Goal: Task Accomplishment & Management: Complete application form

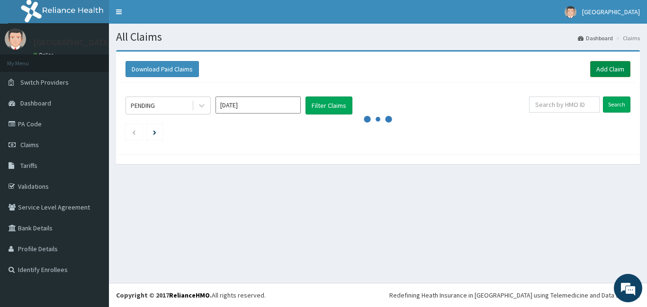
click at [621, 71] on link "Add Claim" at bounding box center [610, 69] width 40 height 16
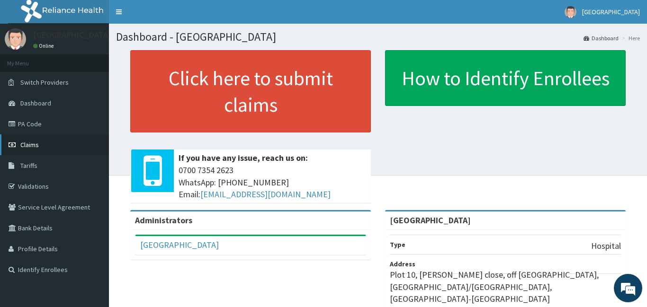
click at [20, 144] on span "Claims" at bounding box center [29, 145] width 18 height 9
click at [55, 131] on link "PA Code" at bounding box center [54, 124] width 109 height 21
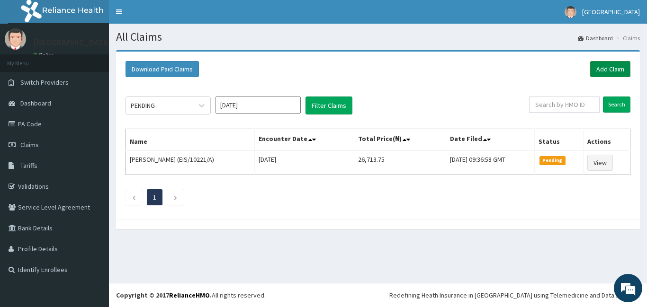
click at [611, 69] on link "Add Claim" at bounding box center [610, 69] width 40 height 16
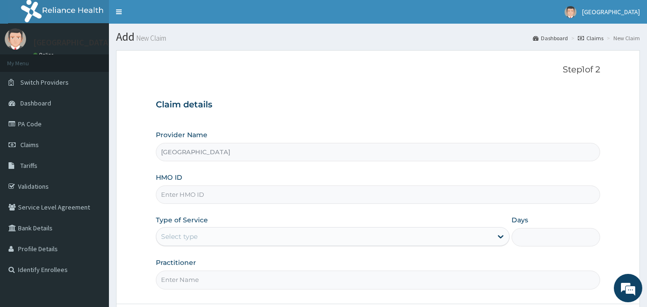
click at [222, 197] on input "HMO ID" at bounding box center [378, 195] width 444 height 18
paste input "thg/10007/a"
type input "thg/10007/a"
click at [246, 240] on div "Select type" at bounding box center [324, 236] width 336 height 15
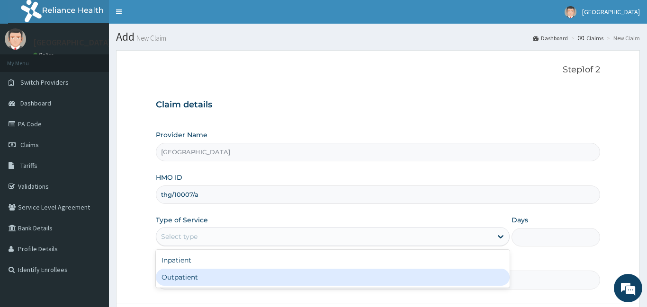
click at [240, 270] on div "Outpatient" at bounding box center [333, 277] width 354 height 17
type input "1"
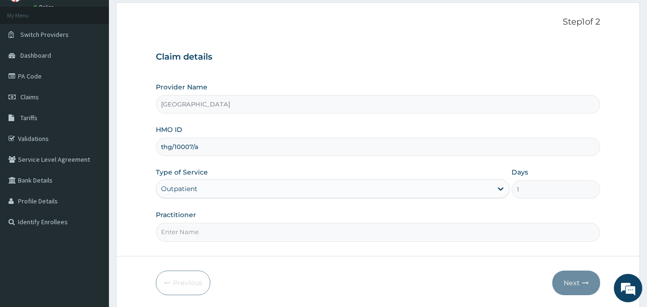
scroll to position [49, 0]
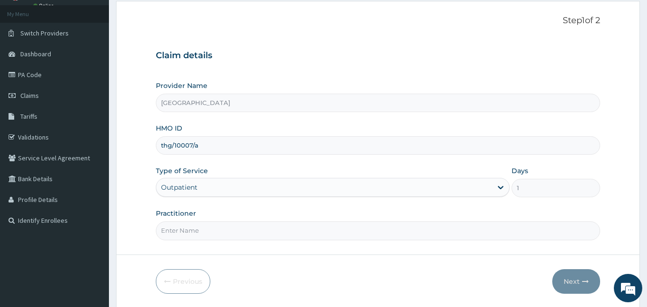
click at [199, 234] on input "Practitioner" at bounding box center [378, 231] width 444 height 18
type input "Dr DEDE"
click at [568, 282] on button "Next" at bounding box center [576, 282] width 48 height 25
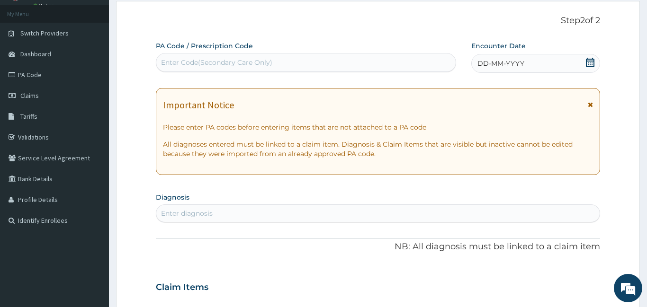
click at [577, 65] on div "DD-MM-YYYY" at bounding box center [535, 63] width 129 height 19
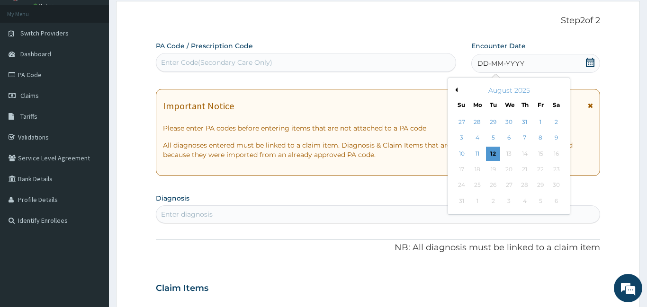
click at [586, 63] on icon at bounding box center [590, 62] width 9 height 9
click at [476, 157] on div "11" at bounding box center [477, 154] width 14 height 14
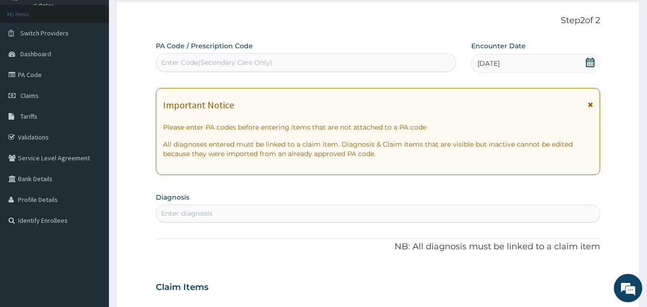
click at [257, 215] on div "Enter diagnosis" at bounding box center [377, 213] width 443 height 15
type input "u"
type input "plas"
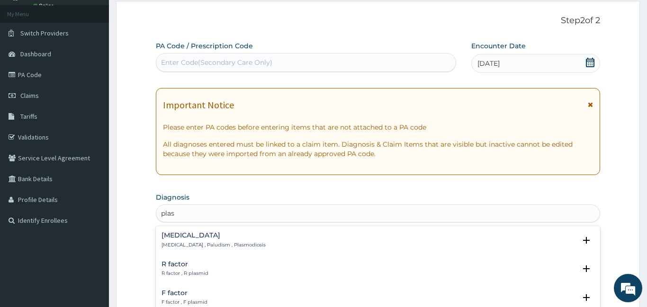
click at [260, 234] on div "Malaria Malaria , Paludism , Plasmodiosis" at bounding box center [378, 240] width 433 height 17
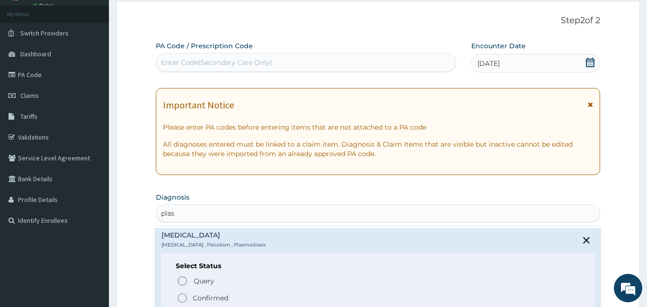
click at [181, 297] on icon "status option filled" at bounding box center [182, 298] width 11 height 11
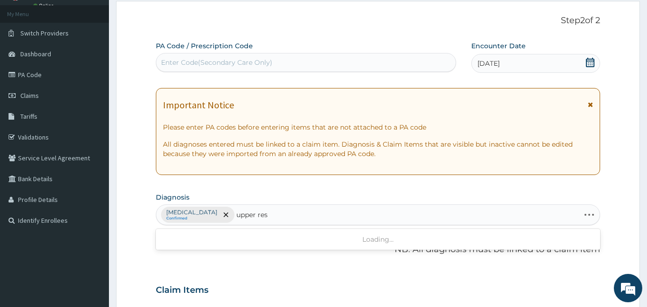
type input "upper resp"
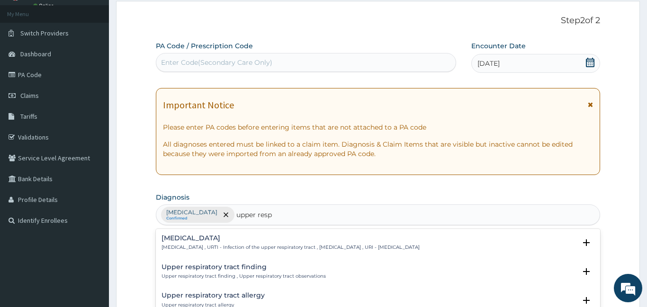
click at [220, 245] on p "Upper respiratory infection , URTI - Infection of the upper respiratory tract ,…" at bounding box center [291, 247] width 258 height 7
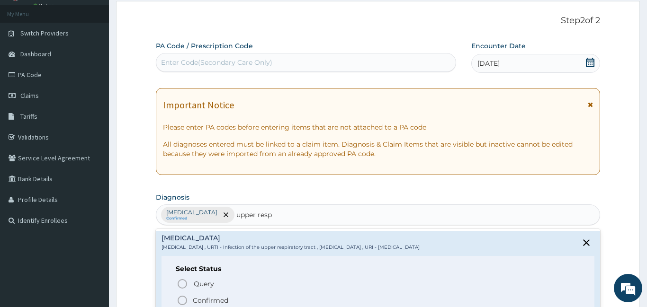
click at [187, 297] on circle "status option filled" at bounding box center [182, 301] width 9 height 9
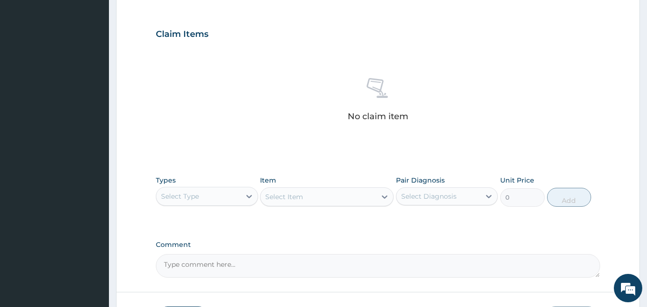
scroll to position [374, 0]
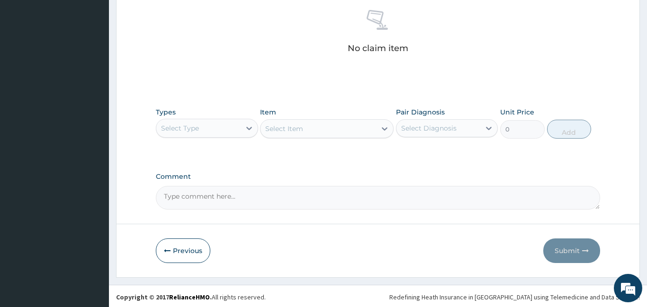
click at [215, 121] on div "Select Type" at bounding box center [198, 128] width 84 height 15
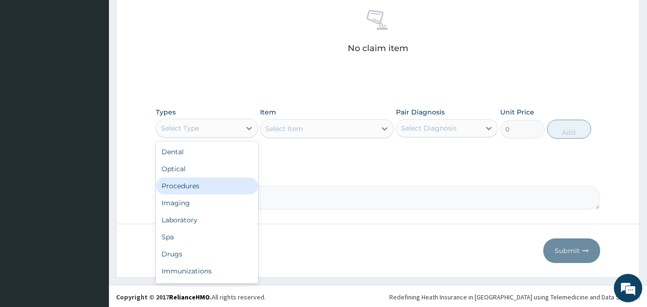
click at [202, 188] on div "Procedures" at bounding box center [207, 186] width 102 height 17
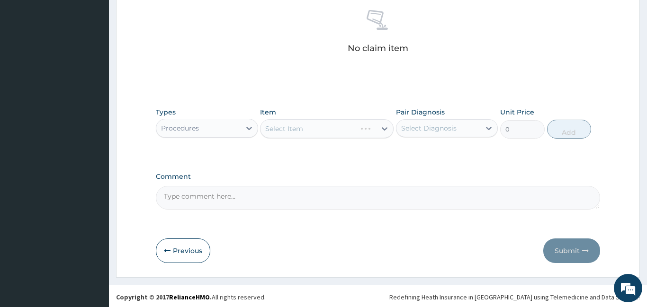
click at [289, 128] on div "Select Item" at bounding box center [327, 128] width 134 height 19
click at [289, 128] on div "Select Item" at bounding box center [284, 128] width 38 height 9
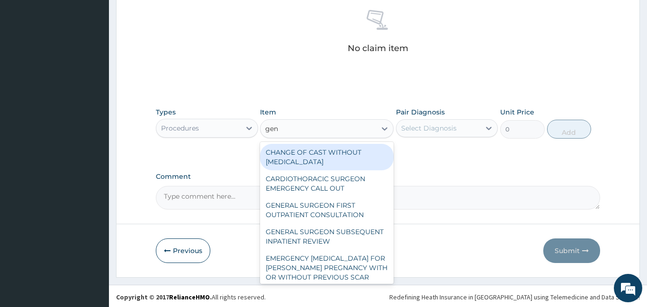
type input "gene"
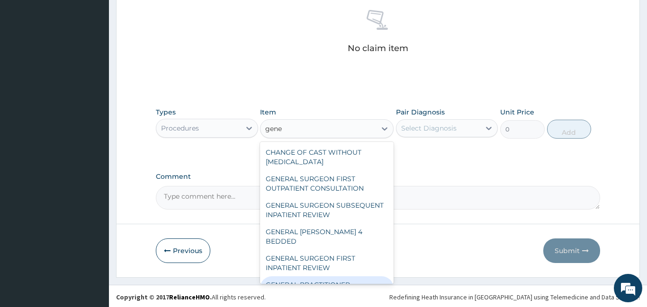
click at [333, 277] on div "GENERAL PRACTITIONER CONSULTATION FIRST OUTPATIENT CONSULTATION" at bounding box center [327, 295] width 134 height 36
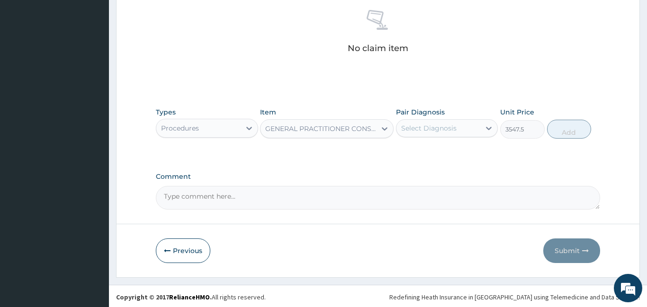
type input "3547.5"
click at [441, 121] on div "Select Diagnosis" at bounding box center [438, 128] width 84 height 15
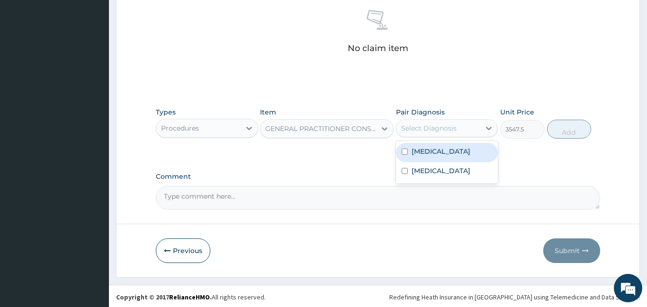
click at [442, 146] on div "Malaria" at bounding box center [447, 152] width 102 height 19
checkbox input "true"
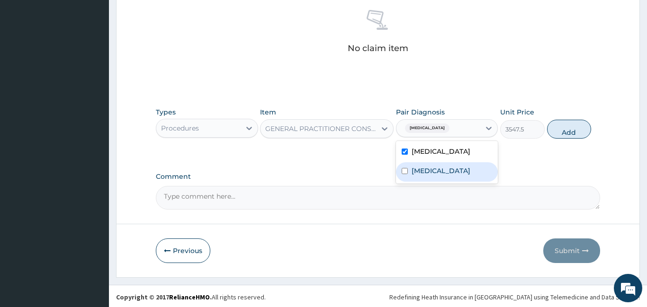
click at [442, 162] on div "Upper respiratory infection" at bounding box center [447, 171] width 102 height 19
checkbox input "true"
click at [564, 135] on button "Add" at bounding box center [569, 129] width 45 height 19
type input "0"
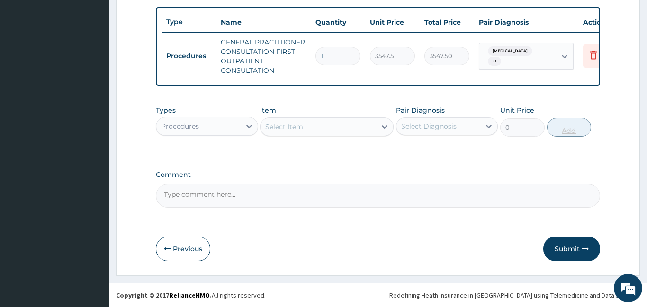
scroll to position [343, 0]
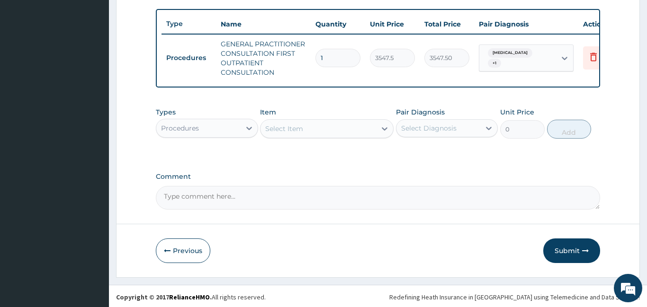
click at [236, 130] on div "Procedures" at bounding box center [198, 128] width 84 height 15
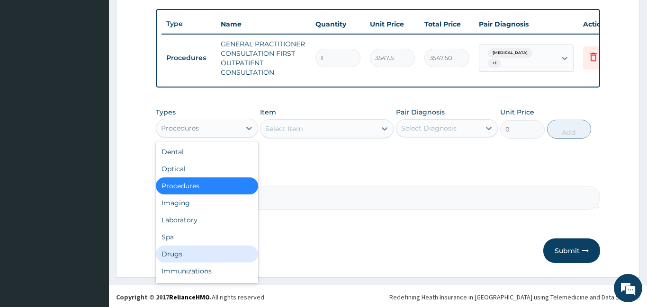
click at [206, 248] on div "Drugs" at bounding box center [207, 254] width 102 height 17
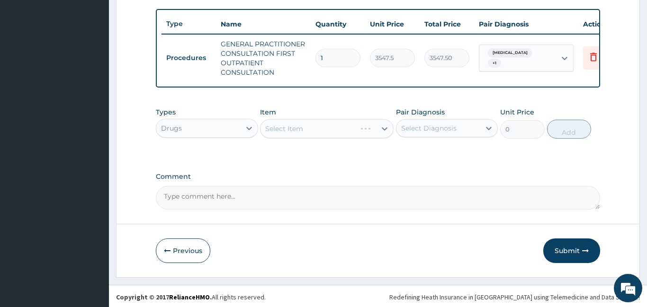
click at [279, 130] on div "Select Item" at bounding box center [327, 128] width 134 height 19
click at [301, 131] on div "Select Item" at bounding box center [284, 128] width 38 height 9
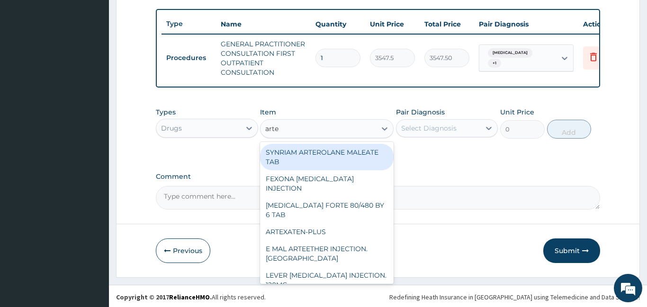
type input "artem"
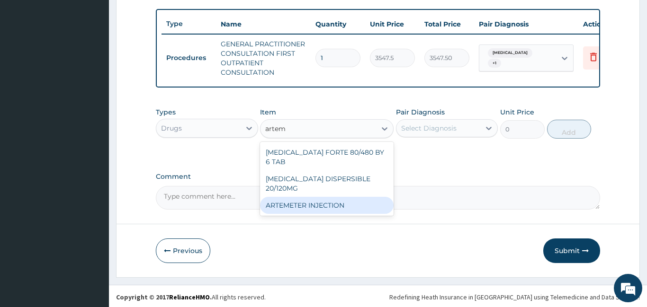
click at [336, 197] on div "ARTEMETER INJECTION" at bounding box center [327, 205] width 134 height 17
type input "946.0000000000001"
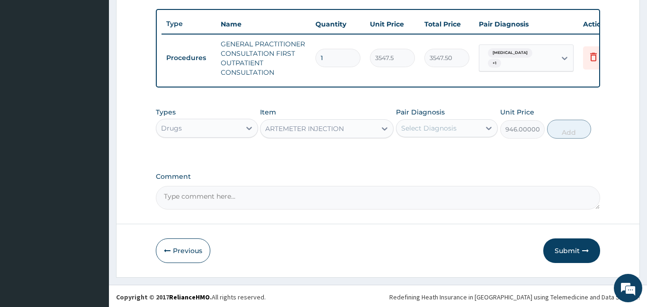
click at [466, 133] on div "Select Diagnosis" at bounding box center [438, 128] width 84 height 15
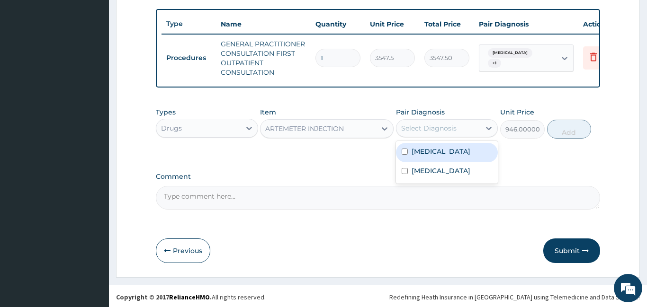
click at [464, 146] on div "Malaria" at bounding box center [447, 152] width 102 height 19
checkbox input "true"
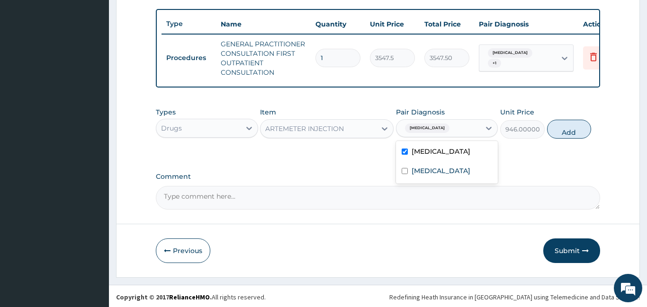
click at [569, 137] on div "Types Drugs Item ARTEMETER INJECTION Pair Diagnosis option Malaria, selected. o…" at bounding box center [378, 123] width 444 height 41
click at [567, 134] on button "Add" at bounding box center [569, 129] width 45 height 19
type input "0"
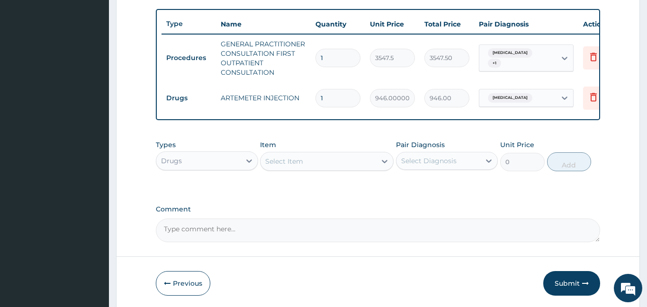
click at [293, 161] on div "Select Item" at bounding box center [284, 161] width 38 height 9
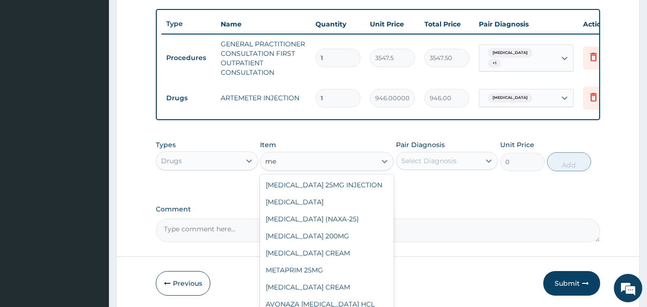
type input "m"
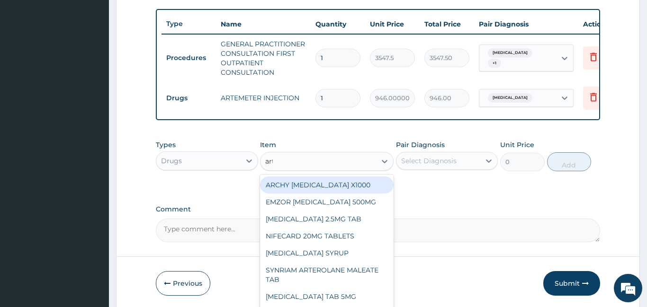
type input "arte"
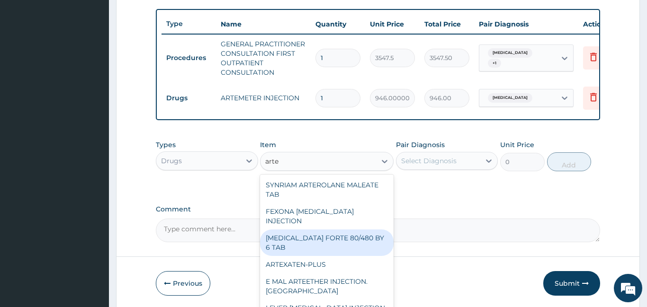
type input "449.35"
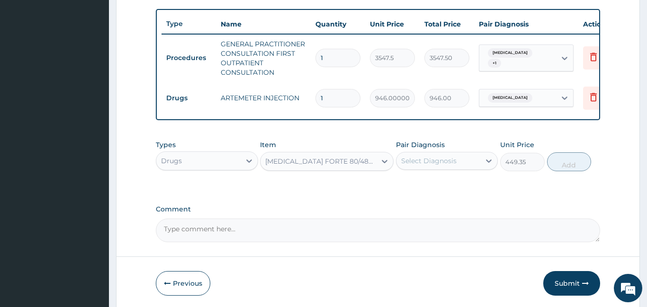
click at [429, 162] on div "Select Diagnosis" at bounding box center [428, 160] width 55 height 9
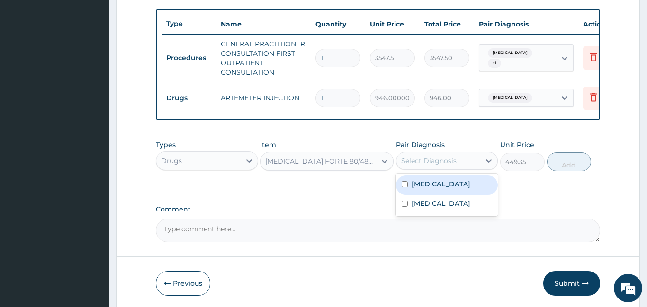
click at [424, 188] on div "Malaria" at bounding box center [447, 185] width 102 height 19
checkbox input "true"
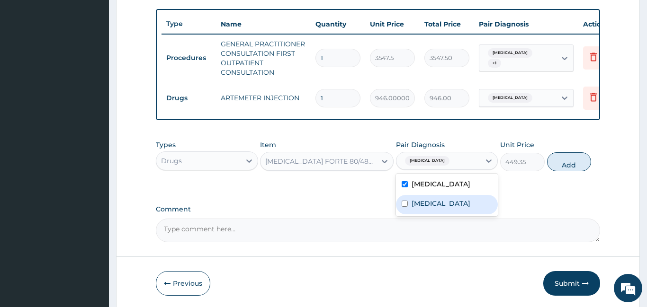
click at [565, 174] on div "Types Drugs Item COARTEM FORTE 80/480 BY 6 TAB Pair Diagnosis option Malaria, s…" at bounding box center [378, 155] width 444 height 41
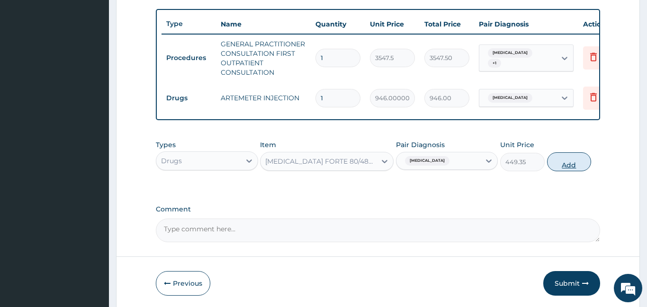
click at [563, 169] on button "Add" at bounding box center [569, 162] width 45 height 19
type input "0"
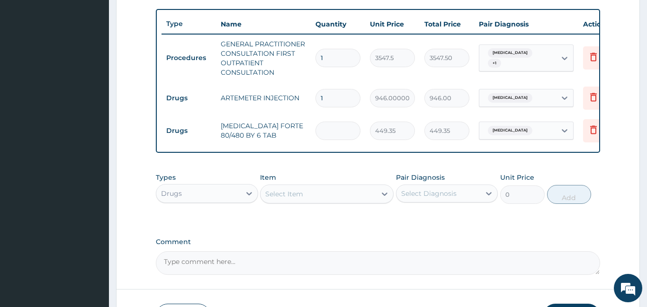
type input "0.00"
type input "6"
type input "2696.10"
type input "6"
click at [278, 198] on div "Select Item" at bounding box center [319, 194] width 116 height 15
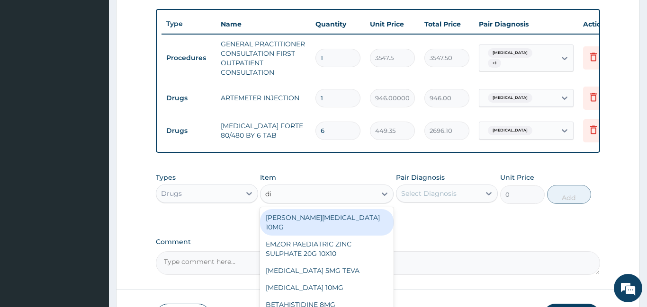
type input "dic"
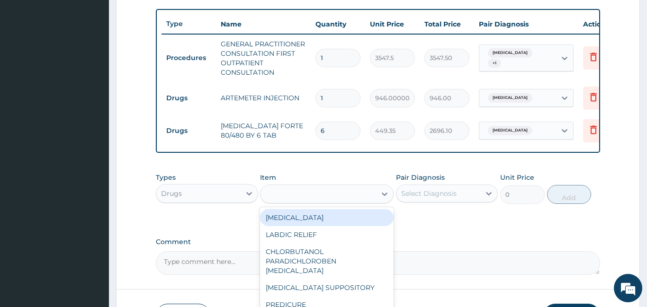
type input "591.25"
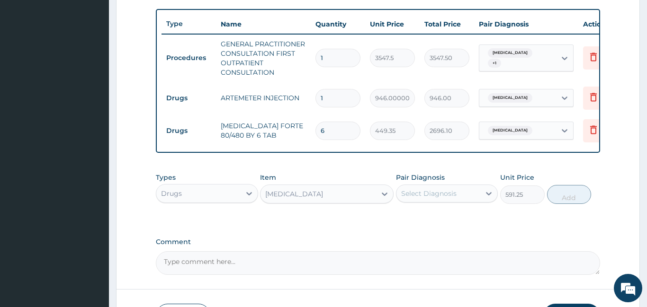
click at [414, 191] on div "Select Diagnosis" at bounding box center [428, 193] width 55 height 9
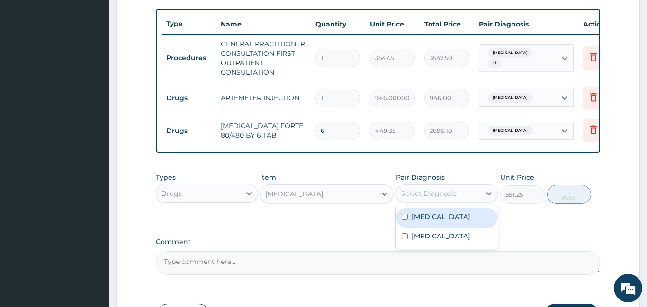
click at [416, 218] on label "Malaria" at bounding box center [441, 216] width 59 height 9
checkbox input "true"
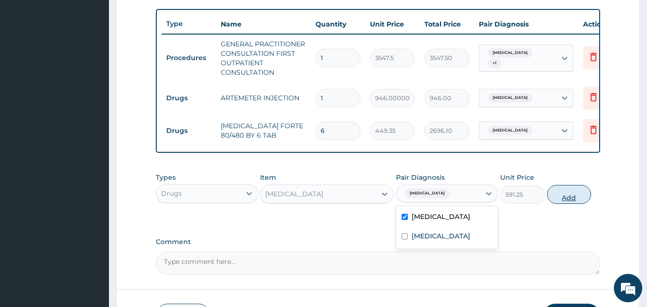
click at [568, 198] on button "Add" at bounding box center [569, 194] width 45 height 19
type input "0"
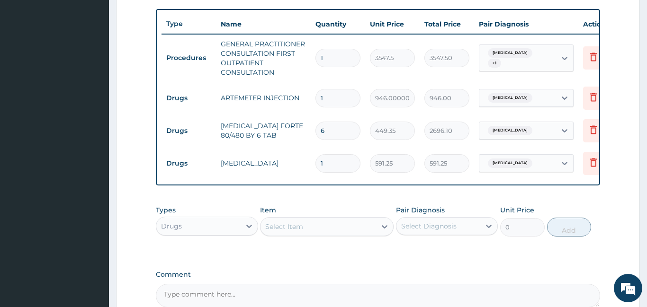
click at [301, 222] on div "Select Item" at bounding box center [284, 226] width 38 height 9
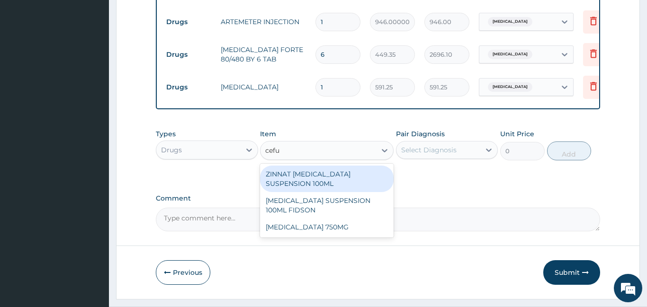
scroll to position [430, 0]
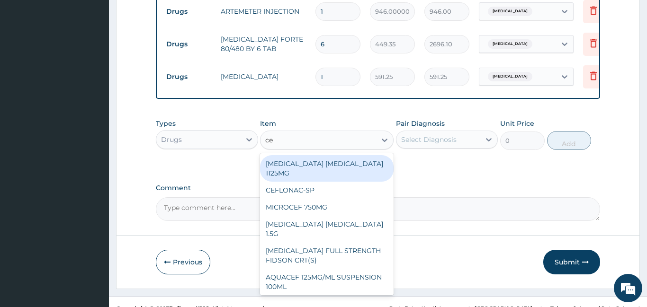
type input "c"
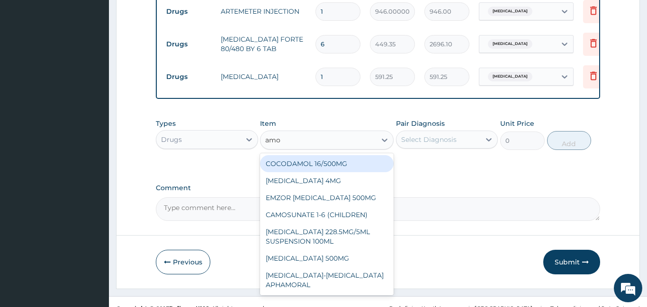
type input "amox"
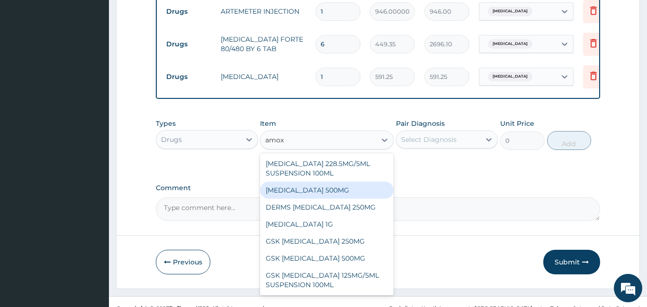
click at [300, 184] on div "AMOXICILLIN 500MG" at bounding box center [327, 190] width 134 height 17
type input "70.95"
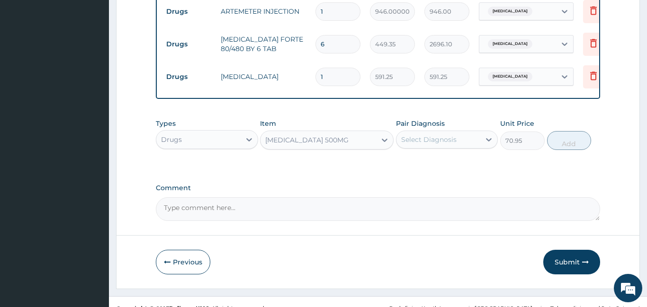
click at [413, 144] on div "Select Diagnosis" at bounding box center [438, 139] width 84 height 15
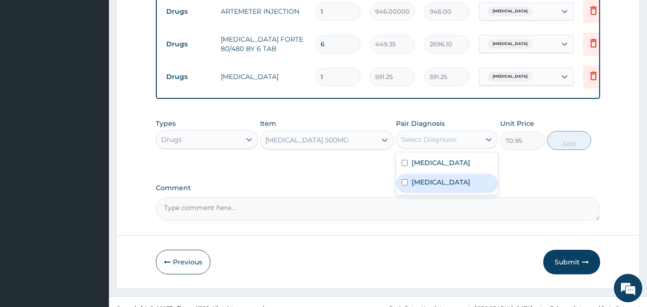
click at [413, 178] on label "Upper respiratory infection" at bounding box center [441, 182] width 59 height 9
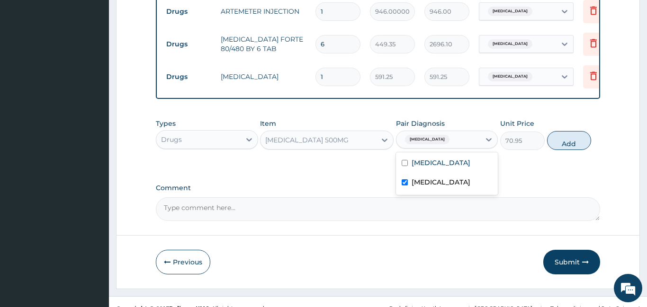
checkbox input "true"
click at [588, 134] on button "Add" at bounding box center [569, 140] width 45 height 19
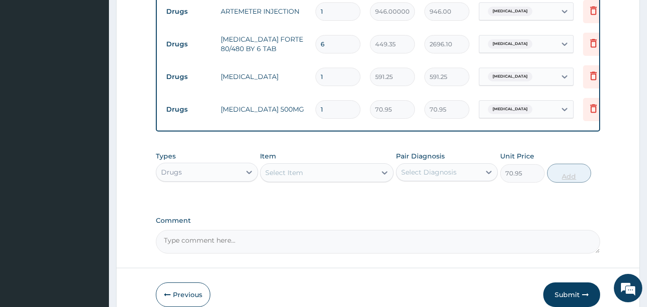
type input "0"
type input "14"
type input "993.30"
type input "14"
click at [324, 172] on div "Select Item" at bounding box center [319, 172] width 116 height 15
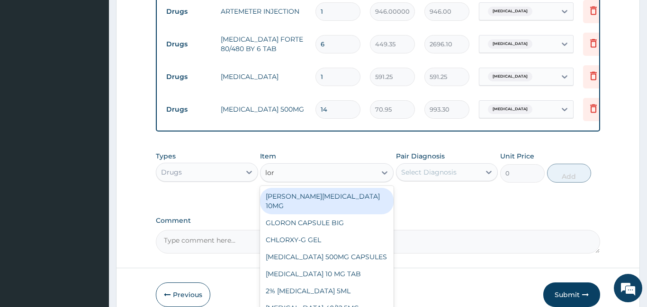
type input "lora"
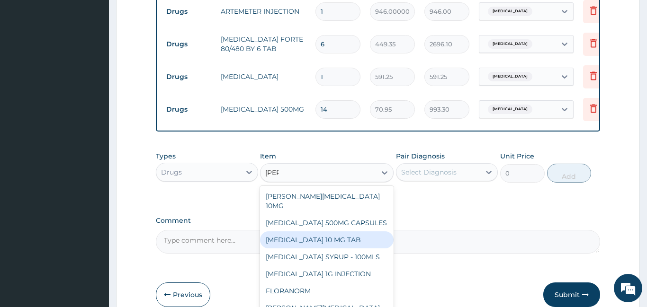
click at [327, 240] on div "LORATADINE 10 MG TAB" at bounding box center [327, 240] width 134 height 17
type input "59.12500000000001"
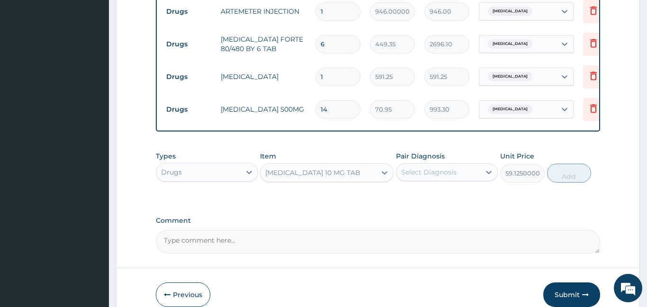
click at [414, 168] on div "Select Diagnosis" at bounding box center [428, 172] width 55 height 9
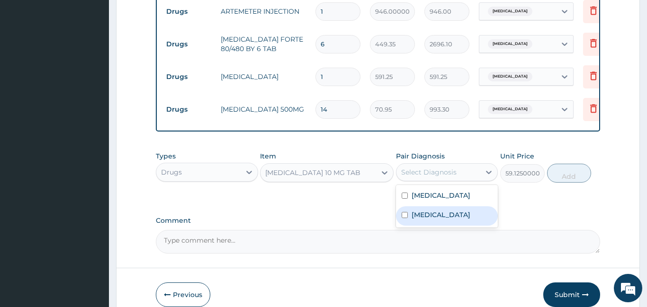
click at [414, 210] on label "Upper respiratory infection" at bounding box center [441, 214] width 59 height 9
checkbox input "true"
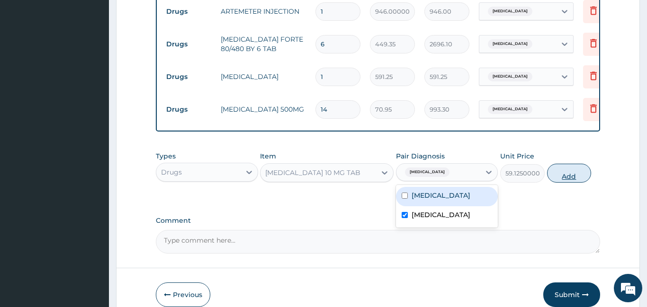
click at [565, 177] on button "Add" at bounding box center [569, 173] width 45 height 19
type input "0"
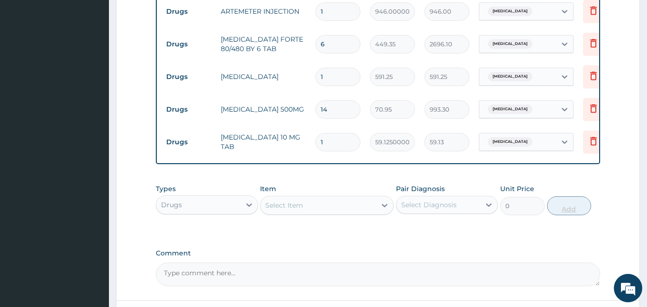
type input "0.00"
type input "5"
type input "295.63"
type input "5"
click at [468, 283] on textarea "Comment" at bounding box center [378, 275] width 444 height 24
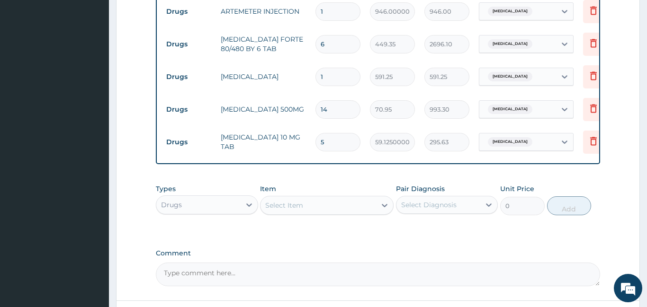
click at [482, 259] on div "Comment" at bounding box center [378, 268] width 444 height 37
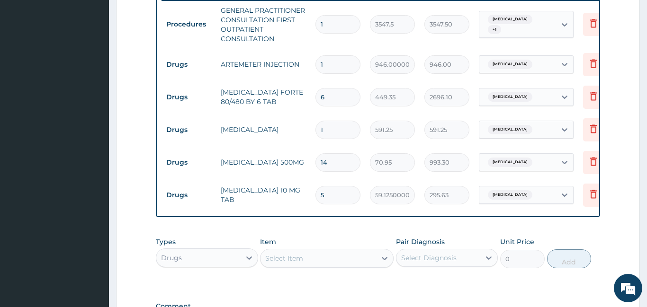
scroll to position [507, 0]
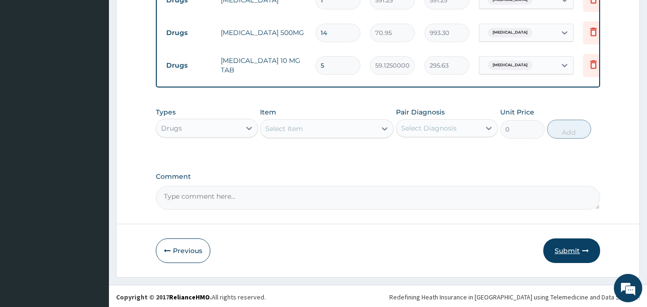
click at [561, 249] on button "Submit" at bounding box center [571, 251] width 57 height 25
